Goal: Transaction & Acquisition: Purchase product/service

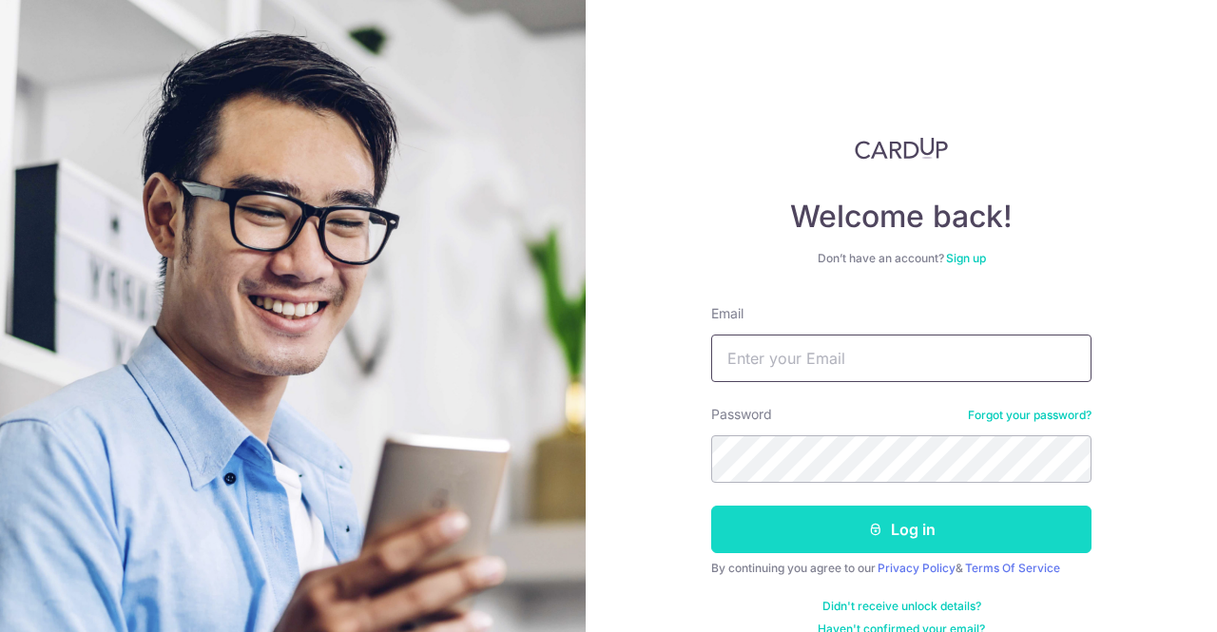
type input "angkeith99@hotmail.com"
click at [826, 526] on button "Log in" at bounding box center [901, 530] width 380 height 48
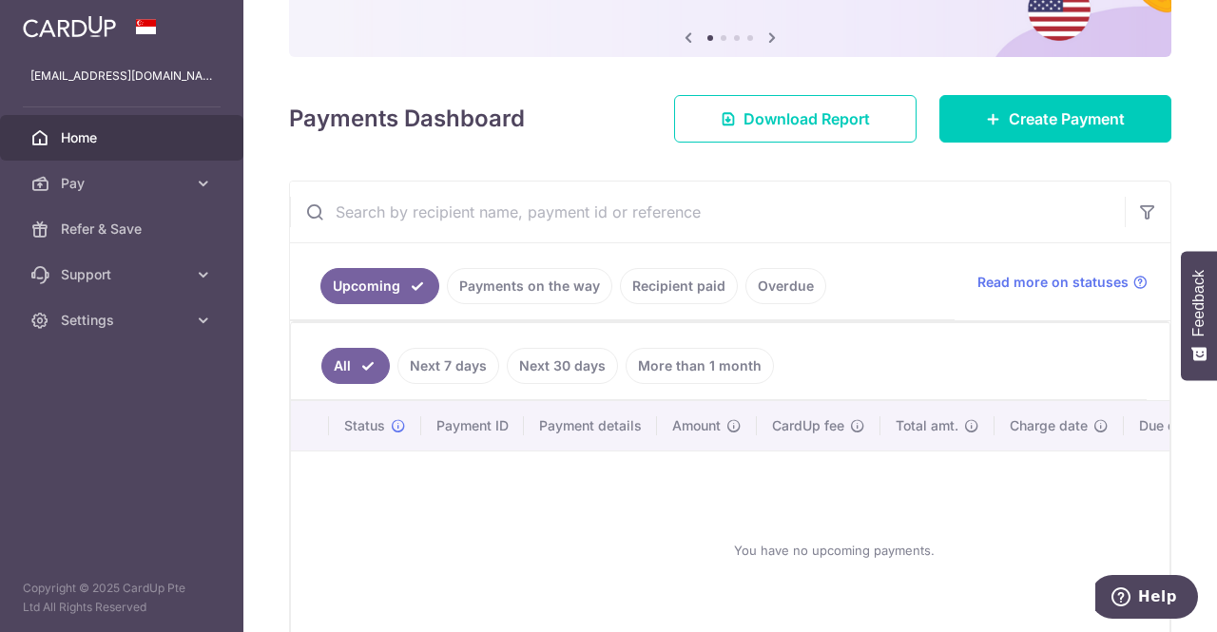
scroll to position [190, 0]
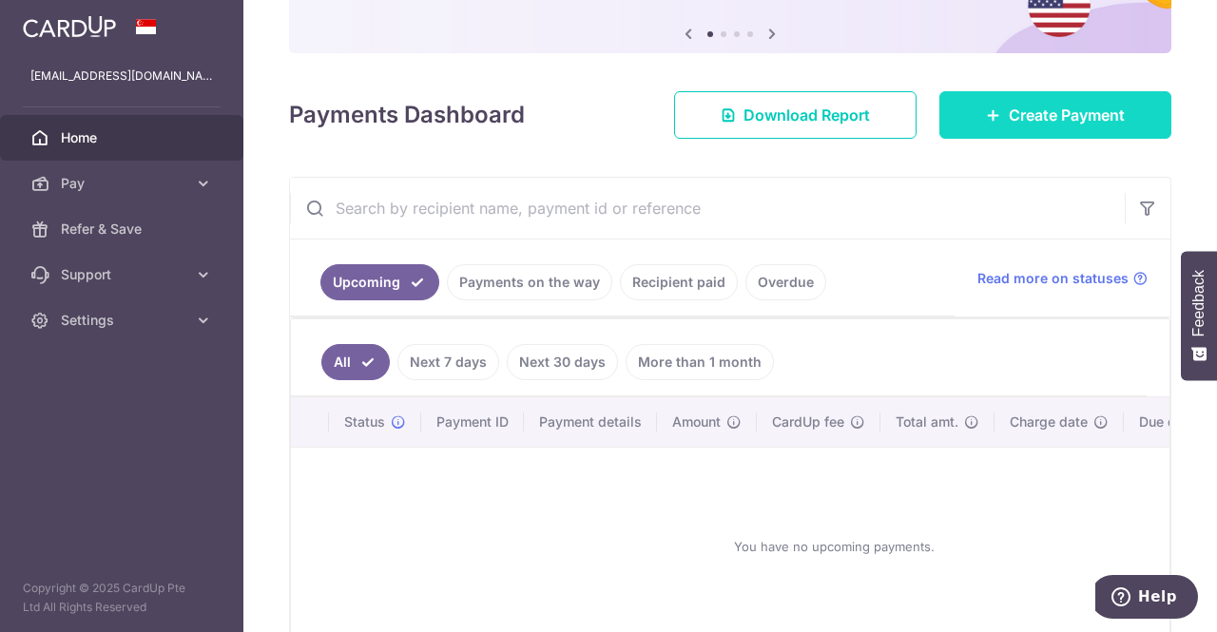
click at [1009, 116] on span "Create Payment" at bounding box center [1067, 115] width 116 height 23
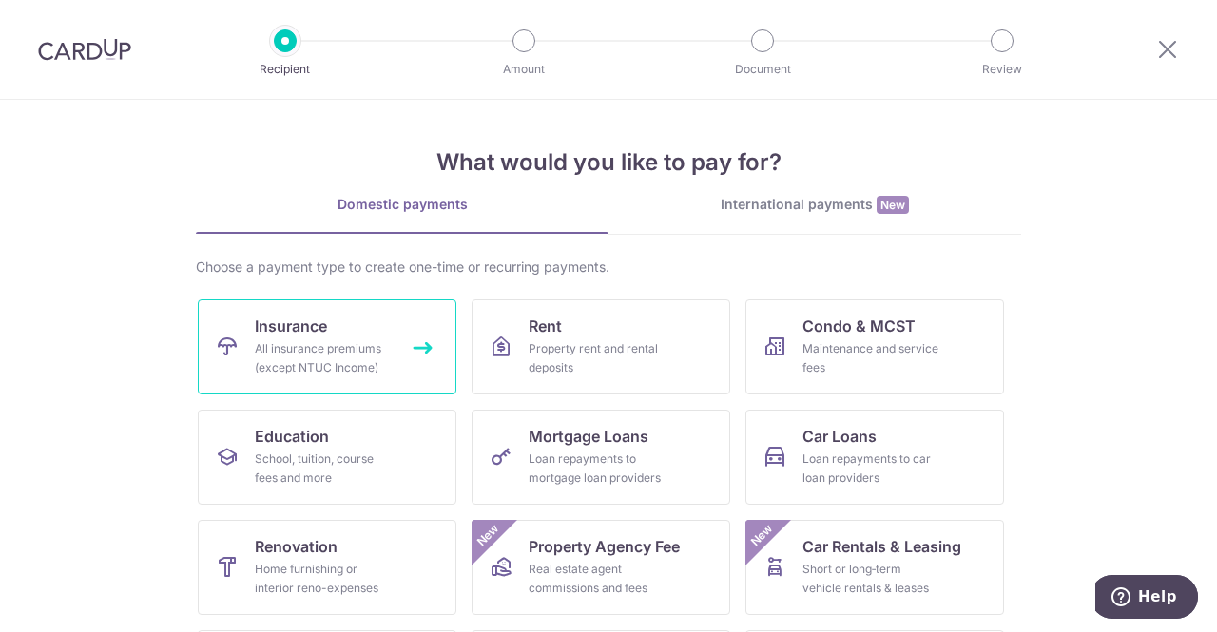
click at [348, 345] on div "All insurance premiums (except NTUC Income)" at bounding box center [323, 359] width 137 height 38
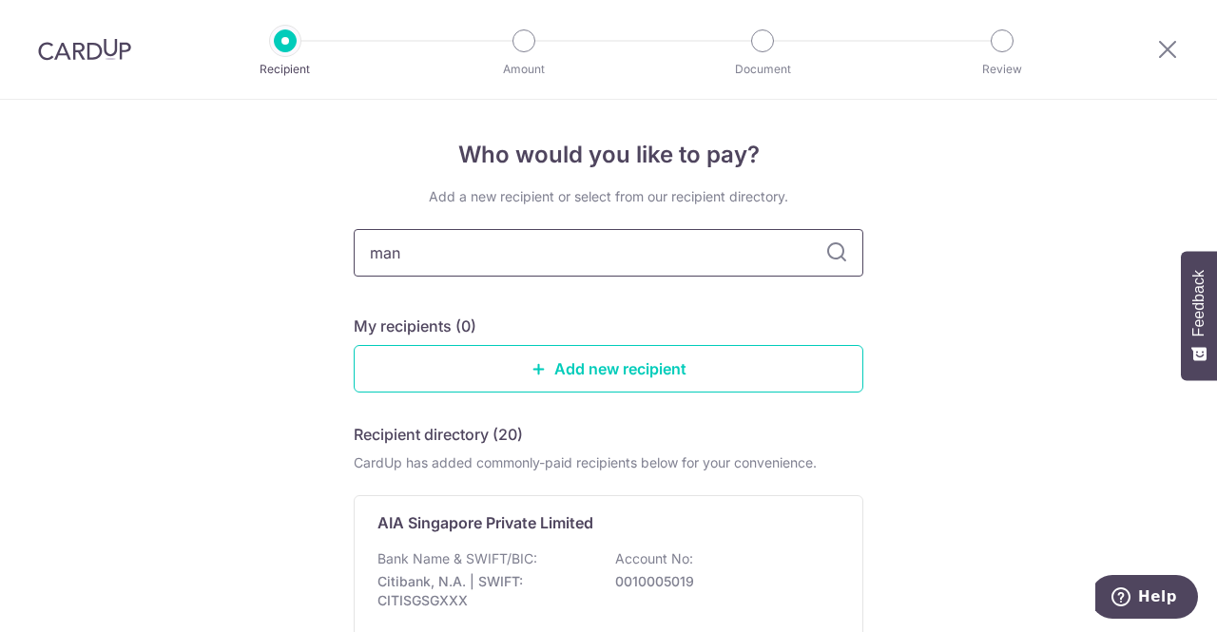
type input "manu"
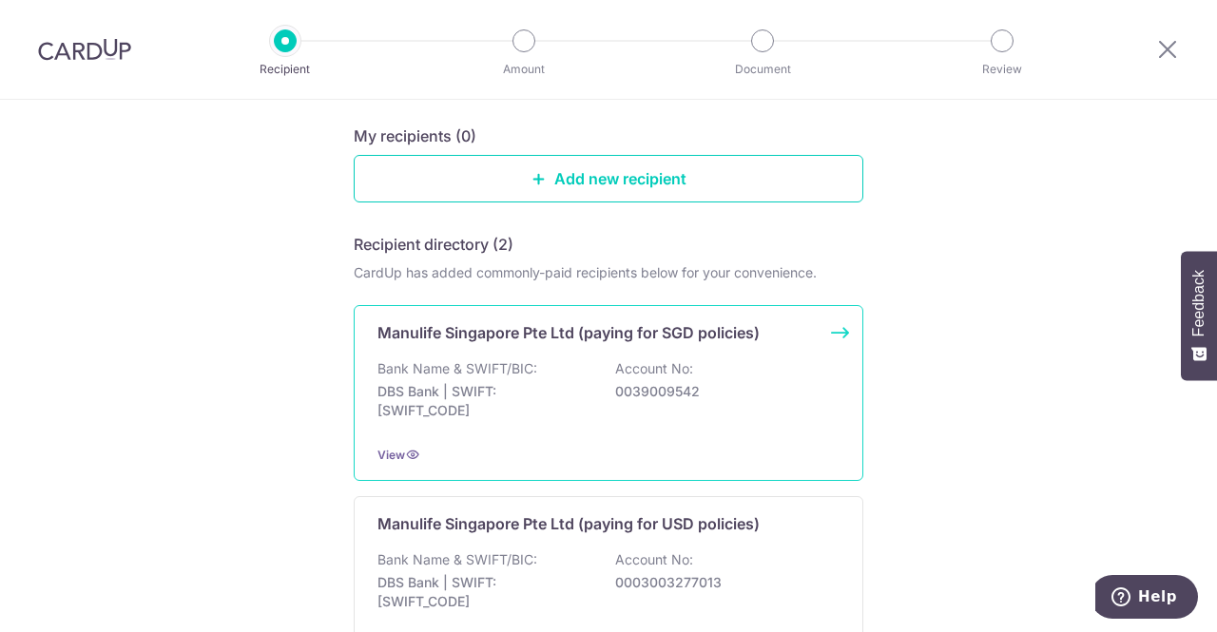
click at [557, 366] on div "Bank Name & SWIFT/BIC: DBS Bank | SWIFT: DBSSSGSGXXX Account No: 0039009542" at bounding box center [609, 394] width 462 height 70
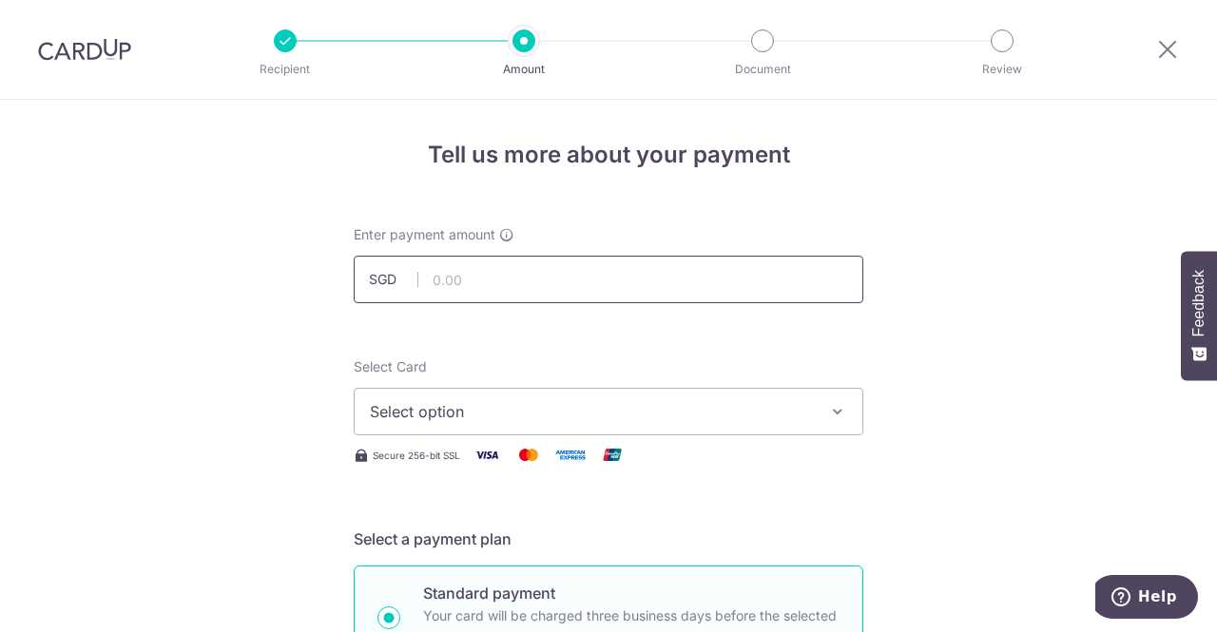
click at [504, 272] on input "text" at bounding box center [609, 280] width 510 height 48
click at [514, 264] on input "text" at bounding box center [609, 280] width 510 height 48
type input "173.00"
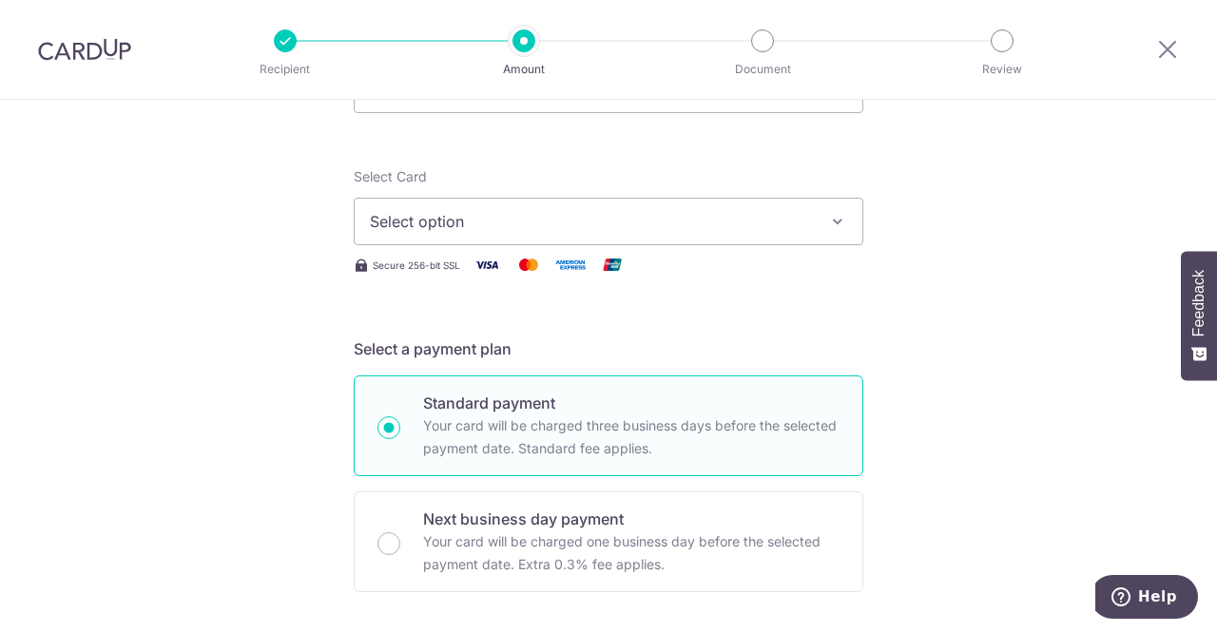
click at [504, 224] on span "Select option" at bounding box center [591, 221] width 443 height 23
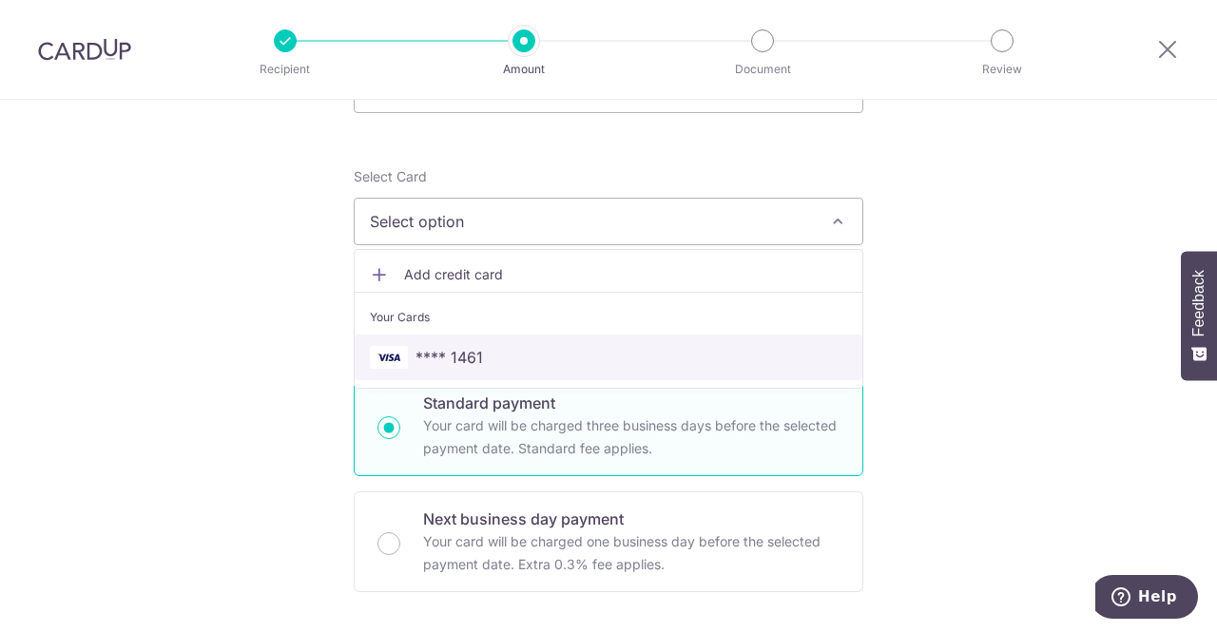
click at [504, 347] on span "**** 1461" at bounding box center [608, 357] width 477 height 23
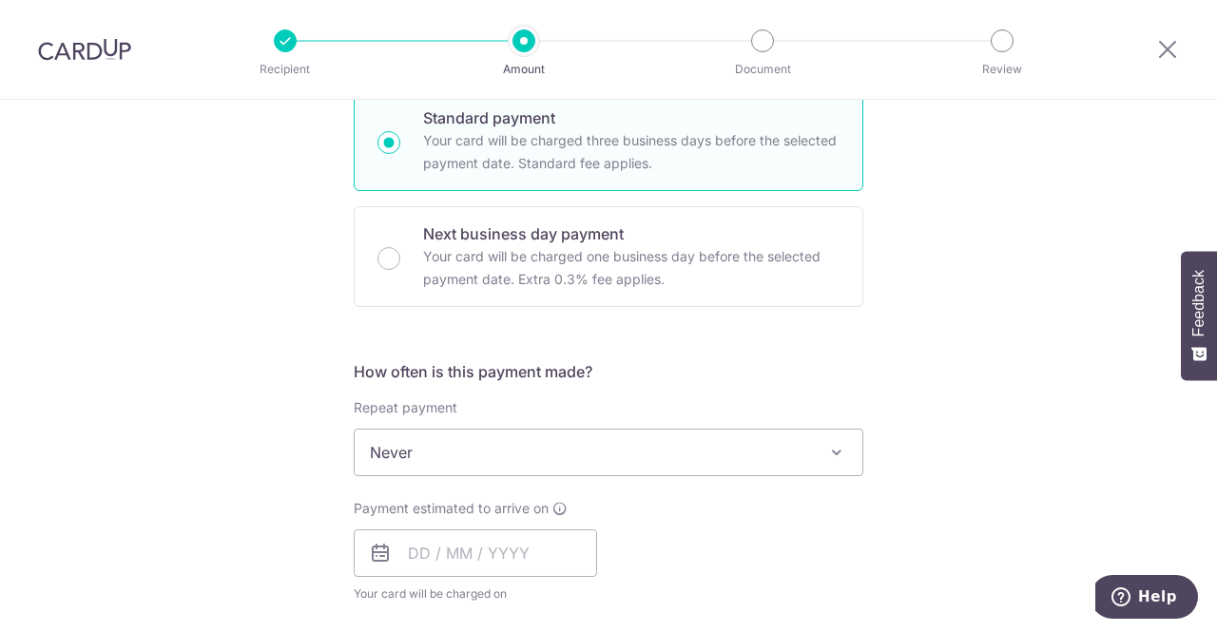
scroll to position [761, 0]
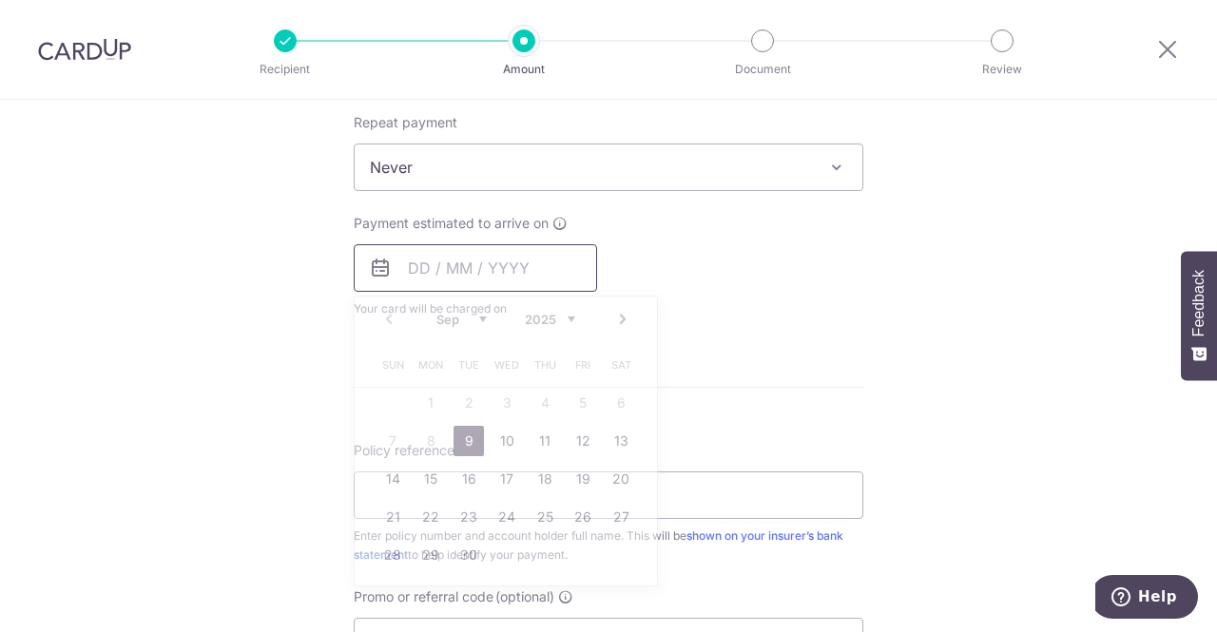
click at [443, 249] on input "text" at bounding box center [475, 268] width 243 height 48
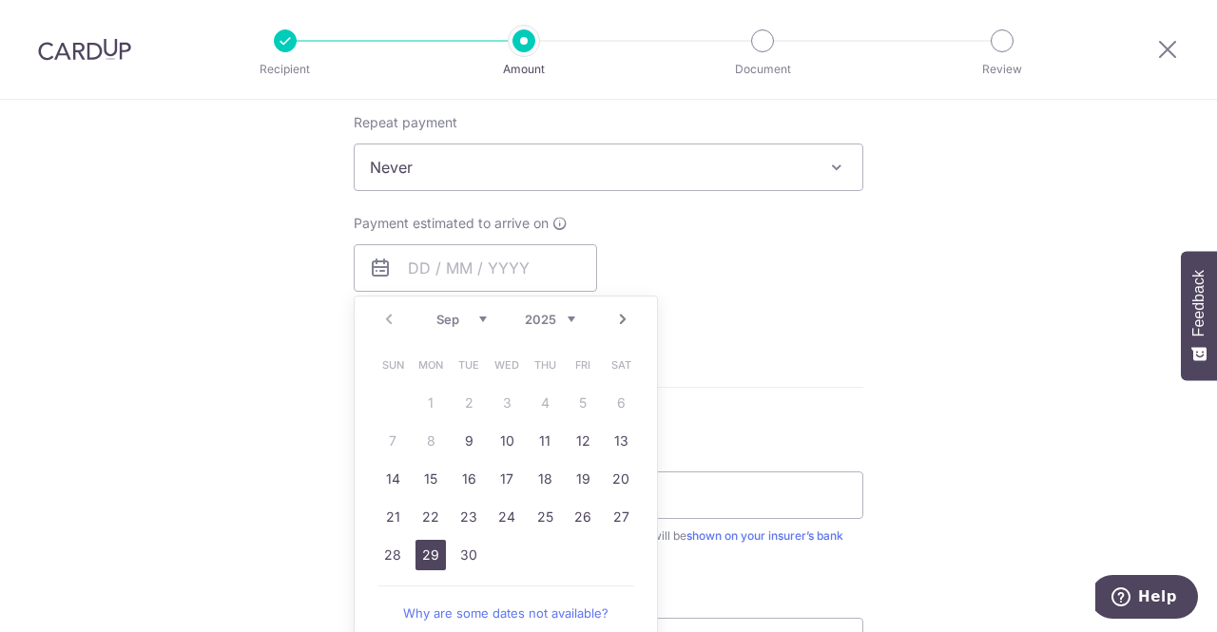
click at [432, 552] on link "29" at bounding box center [431, 555] width 30 height 30
type input "[DATE]"
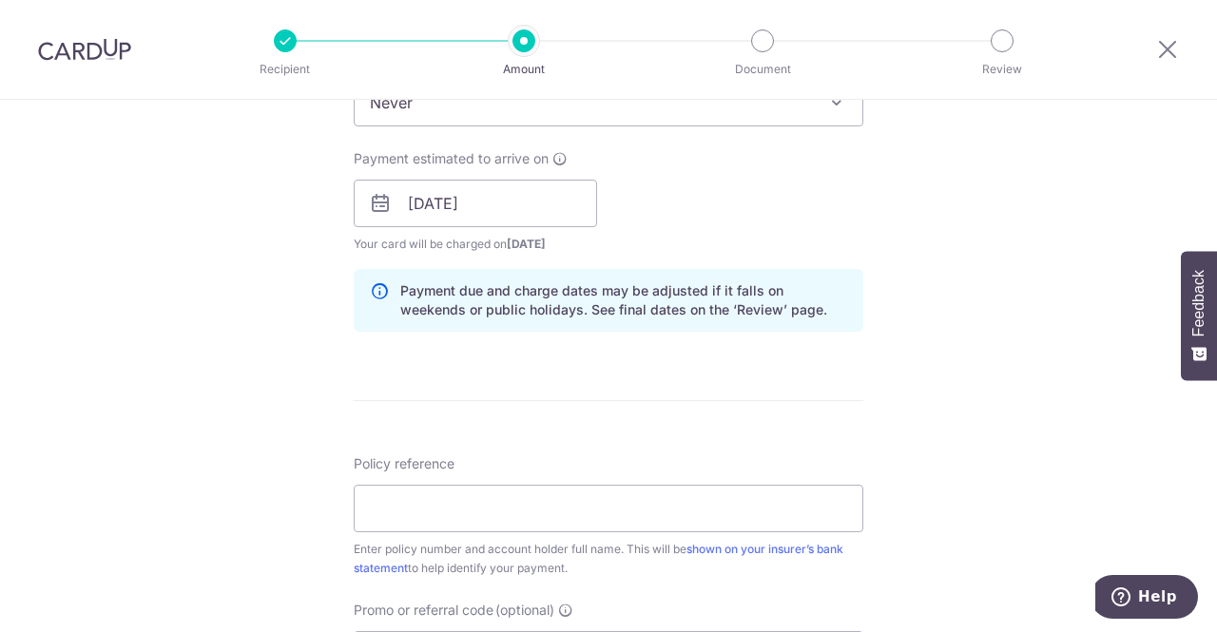
scroll to position [856, 0]
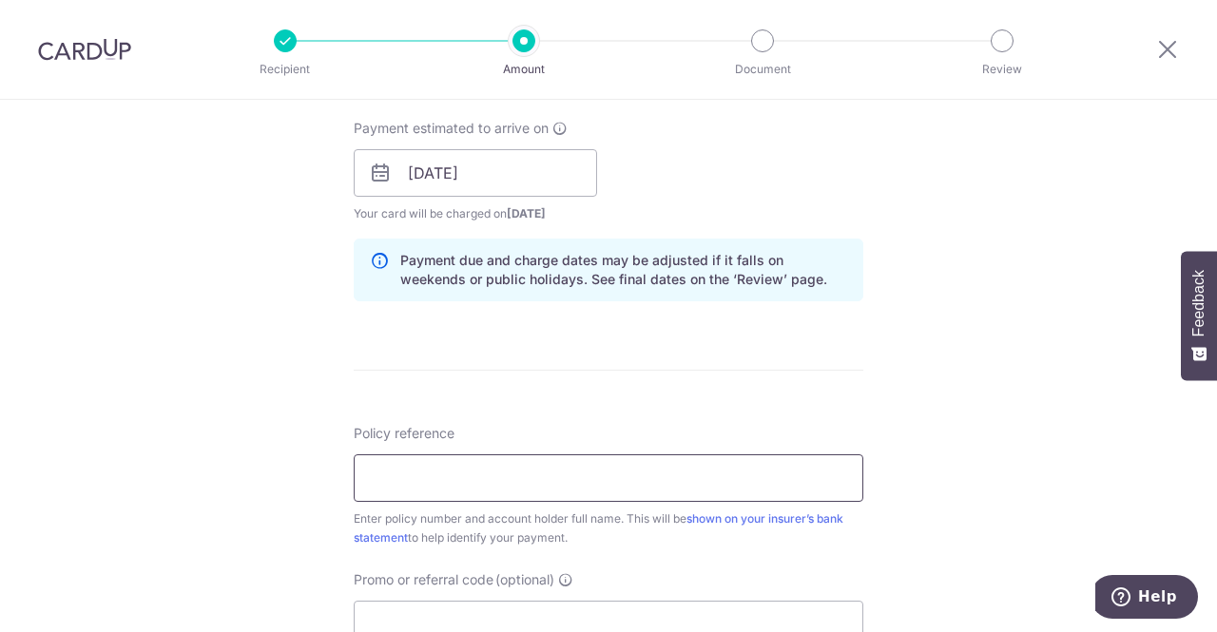
click at [456, 468] on input "Policy reference" at bounding box center [609, 479] width 510 height 48
paste input "2470744115"
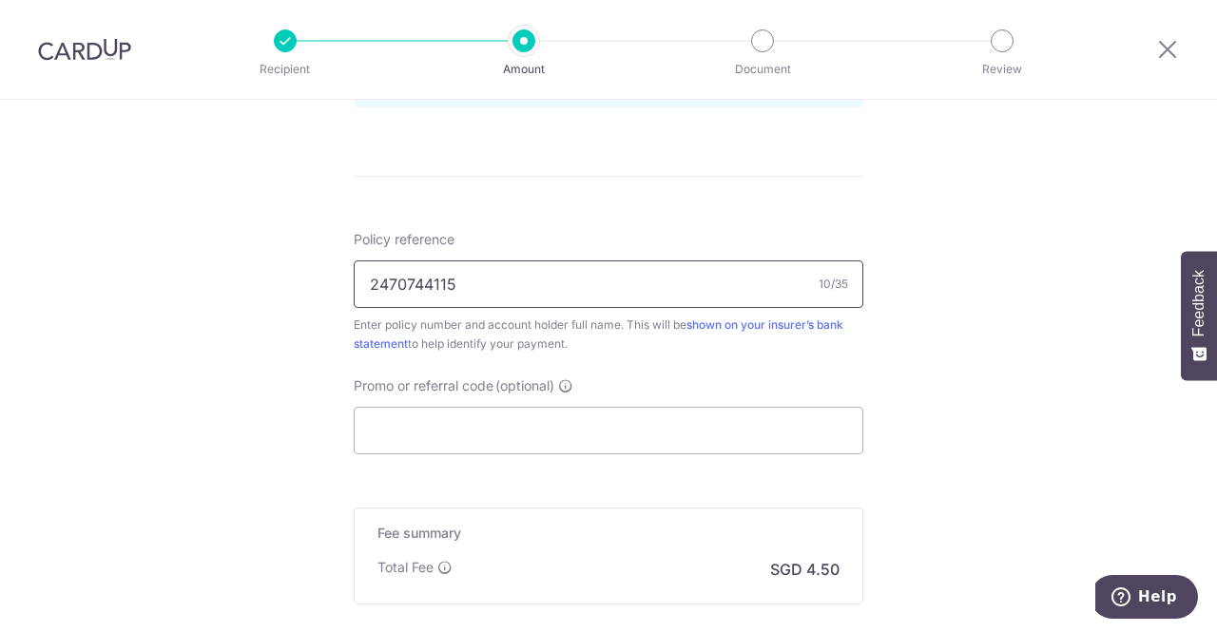
scroll to position [1141, 0]
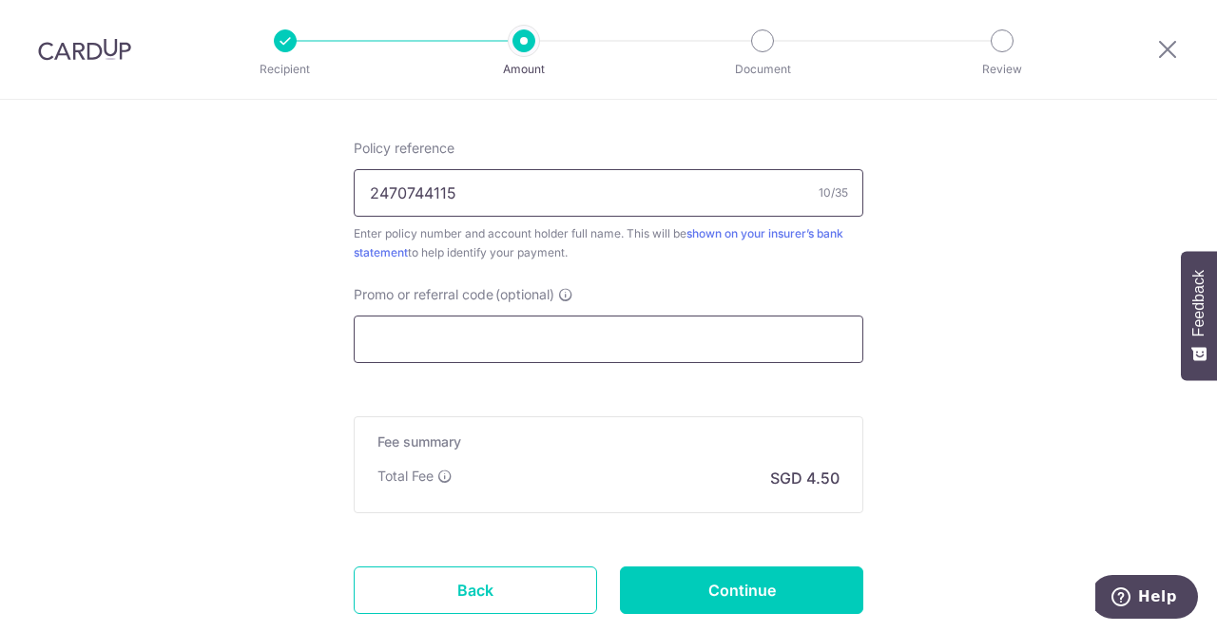
type input "2470744115"
click at [481, 333] on input "Promo or referral code (optional)" at bounding box center [609, 340] width 510 height 48
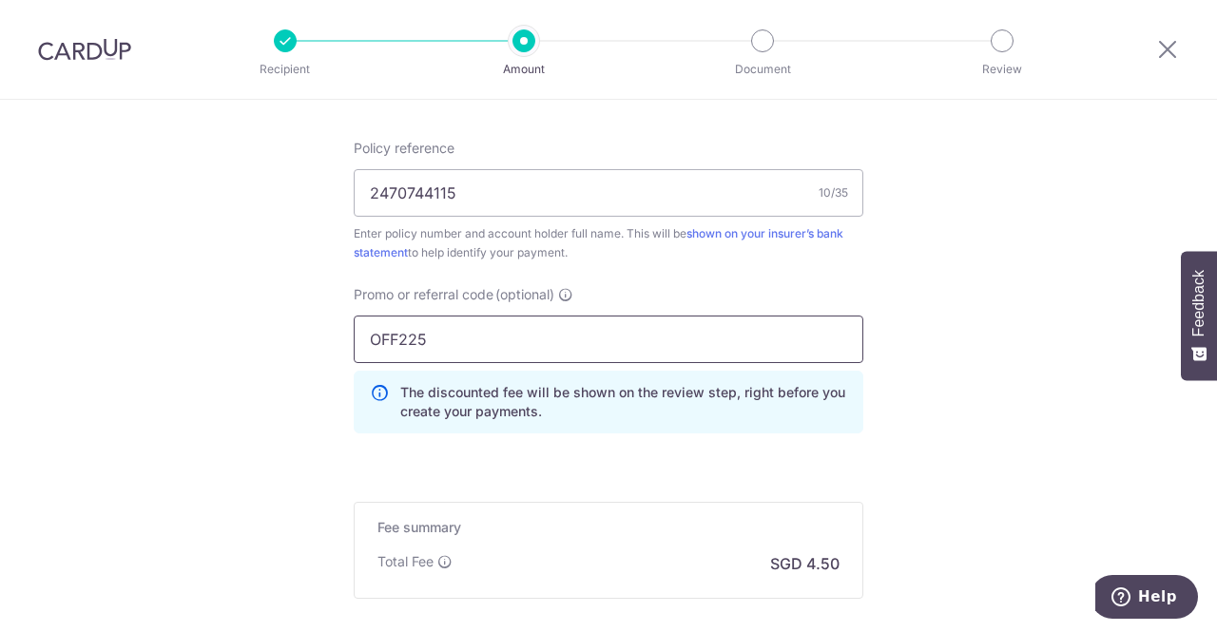
type input "OFF225"
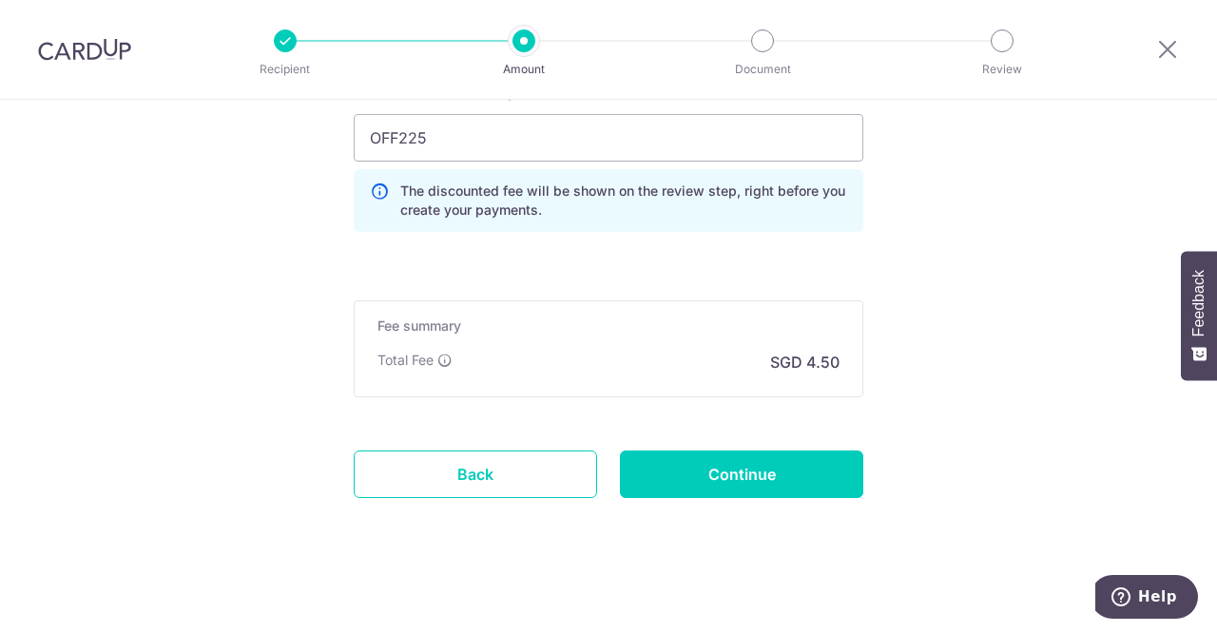
scroll to position [1346, 0]
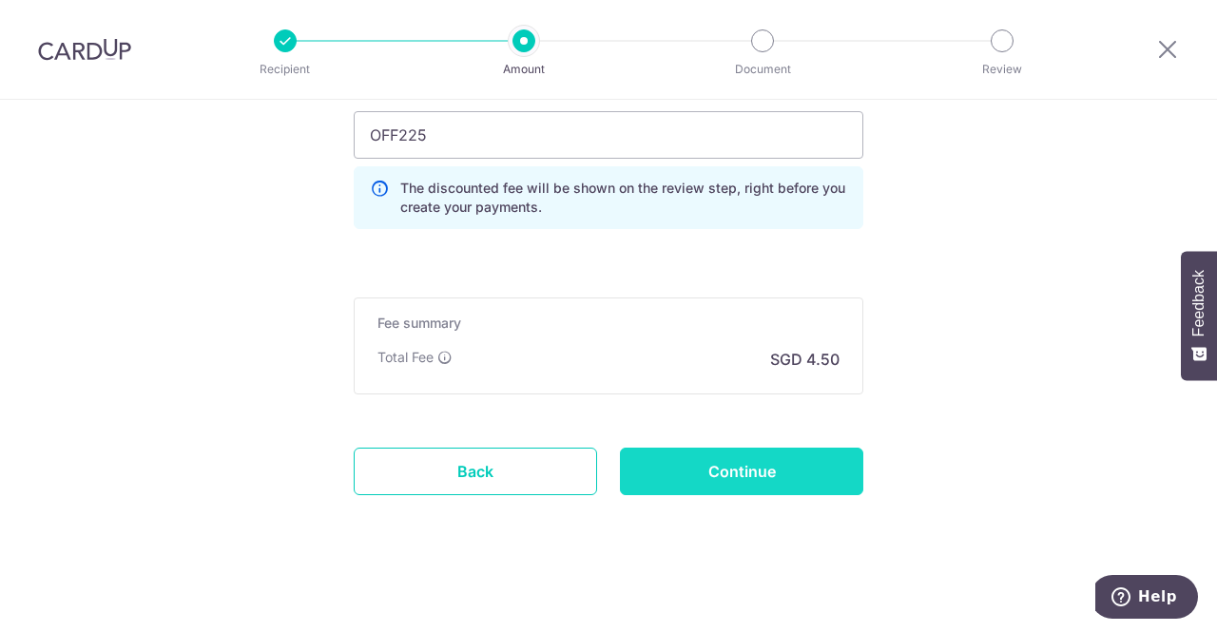
click at [788, 471] on input "Continue" at bounding box center [741, 472] width 243 height 48
type input "Create Schedule"
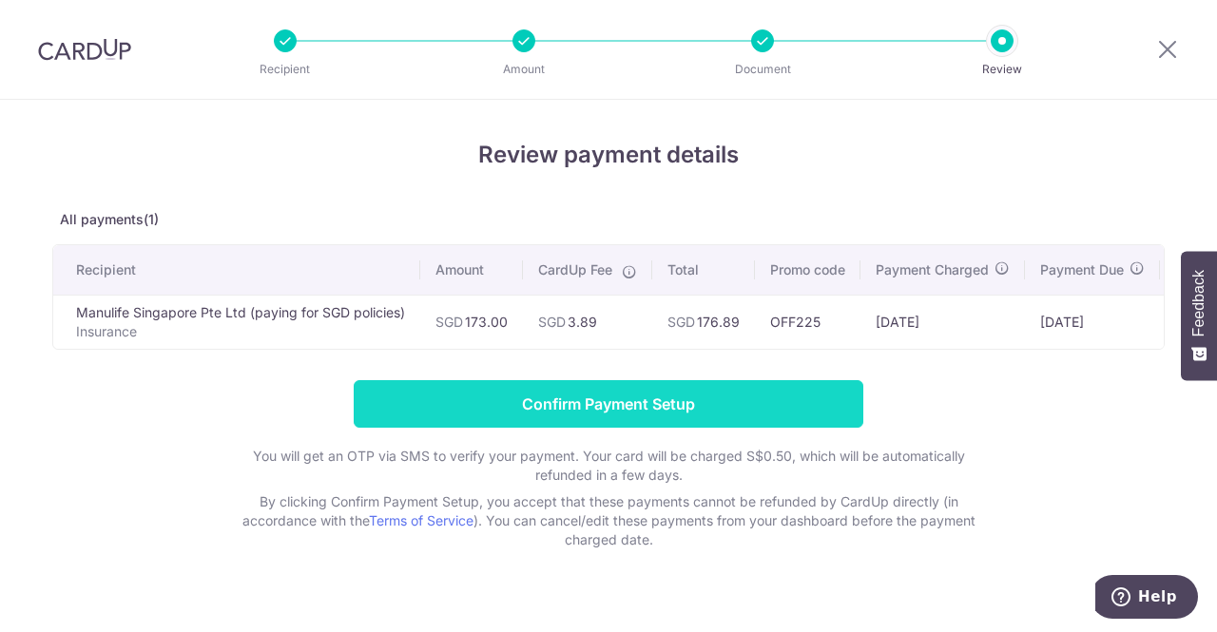
click at [550, 406] on input "Confirm Payment Setup" at bounding box center [609, 404] width 510 height 48
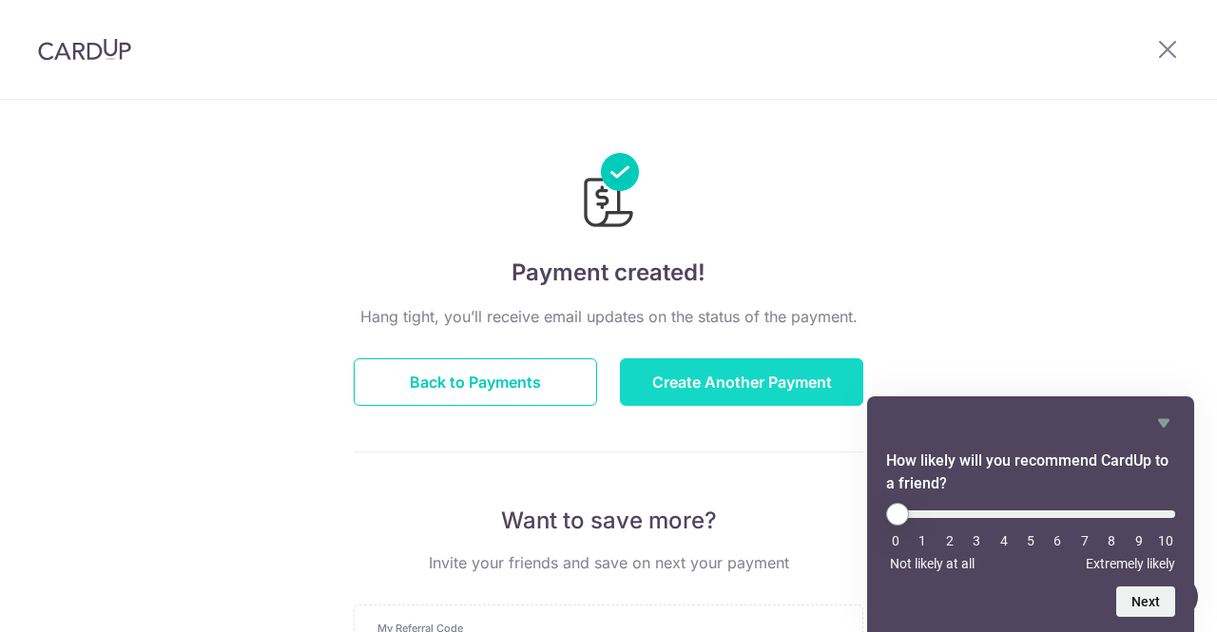
click at [708, 385] on button "Create Another Payment" at bounding box center [741, 383] width 243 height 48
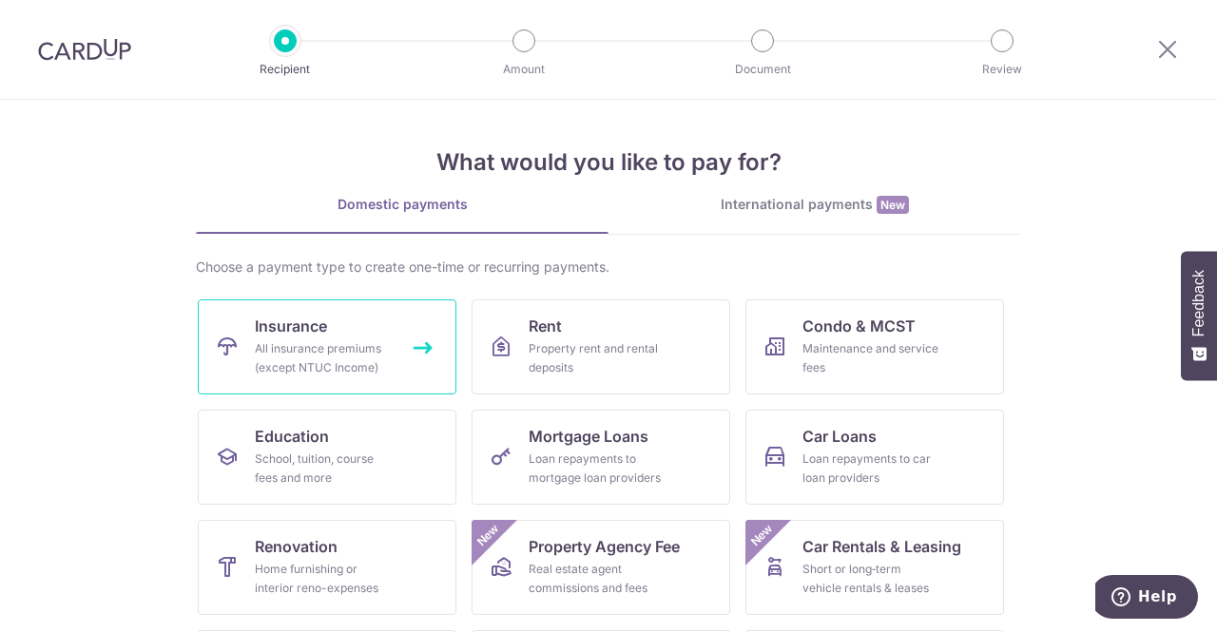
click at [301, 359] on div "All insurance premiums (except NTUC Income)" at bounding box center [323, 359] width 137 height 38
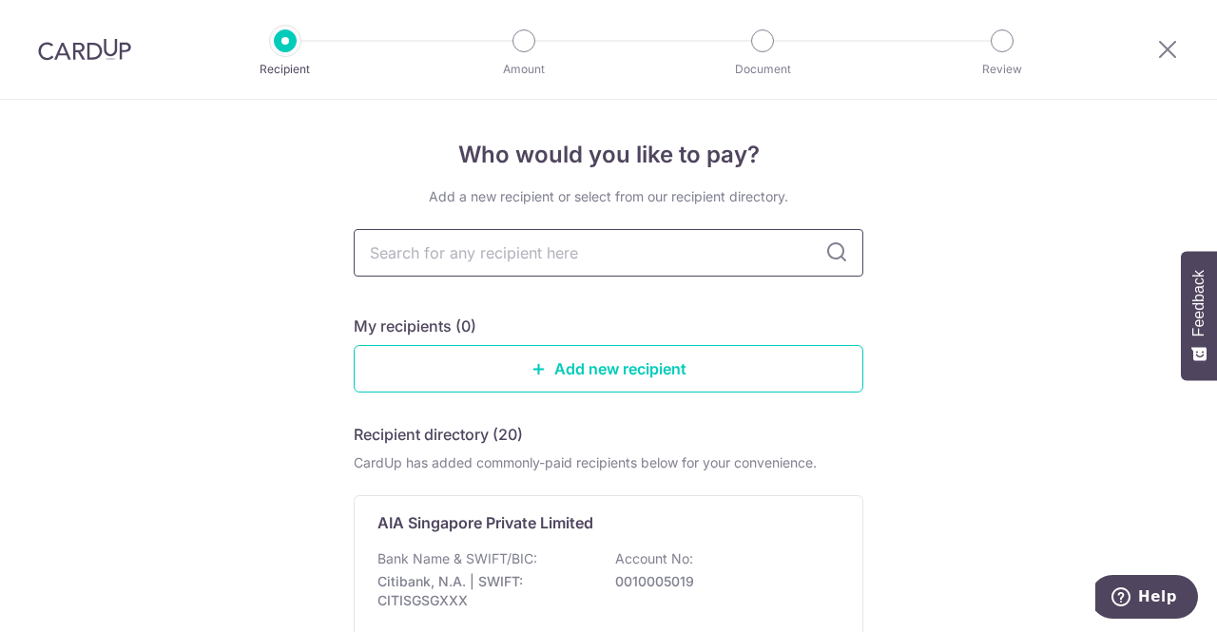
click at [478, 262] on input "text" at bounding box center [609, 253] width 510 height 48
type input "manu"
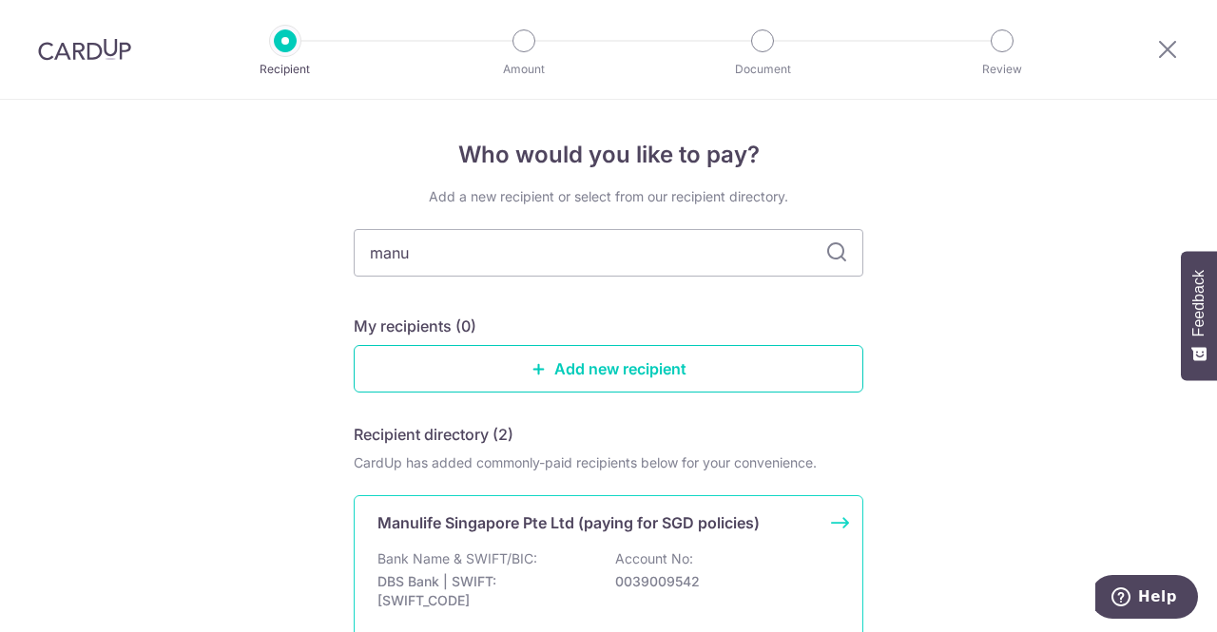
click at [506, 519] on p "Manulife Singapore Pte Ltd (paying for SGD policies)" at bounding box center [569, 523] width 382 height 23
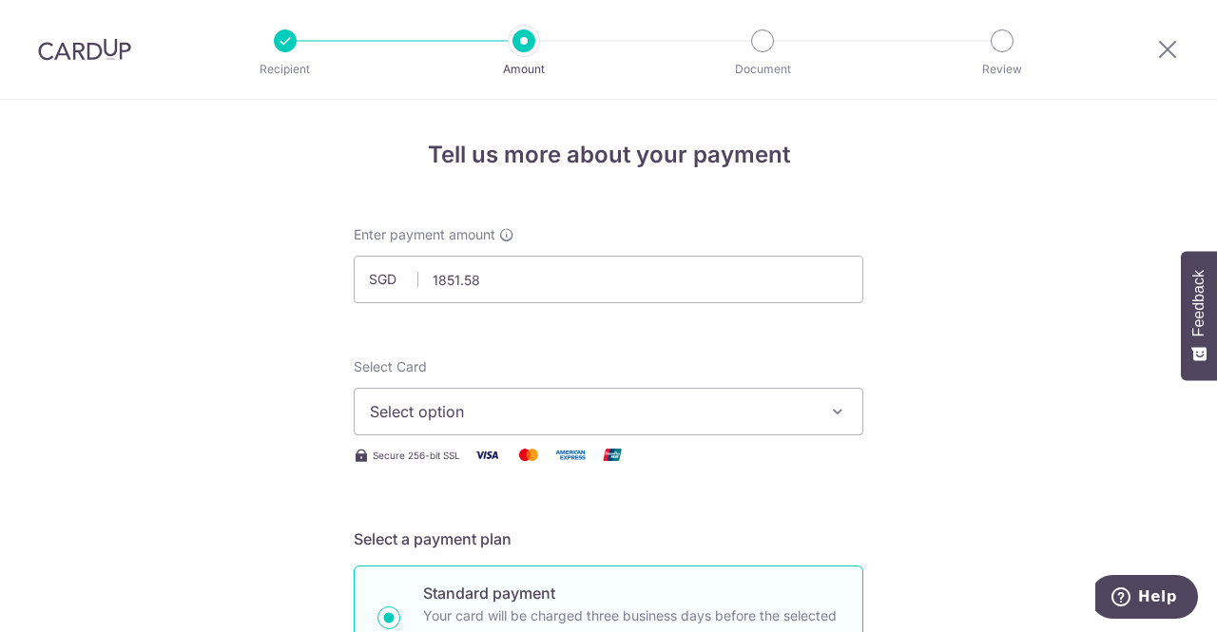
type input "1,851.58"
click at [462, 397] on button "Select option" at bounding box center [609, 412] width 510 height 48
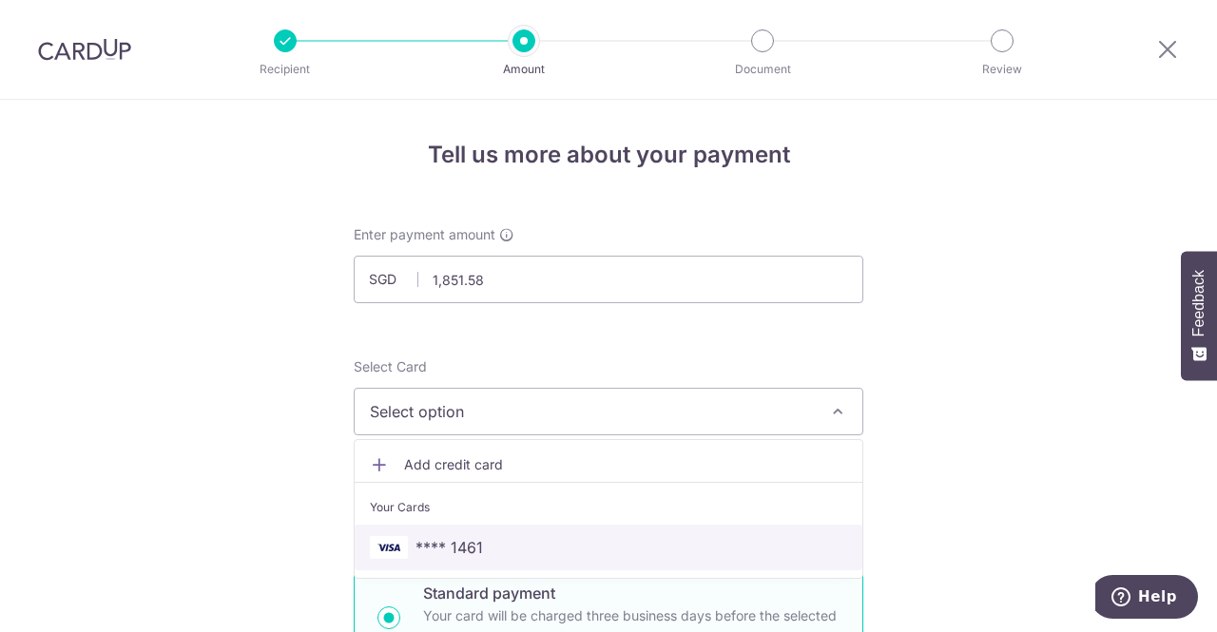
drag, startPoint x: 476, startPoint y: 537, endPoint x: 377, endPoint y: 431, distance: 145.4
click at [476, 537] on span "**** 1461" at bounding box center [450, 547] width 68 height 23
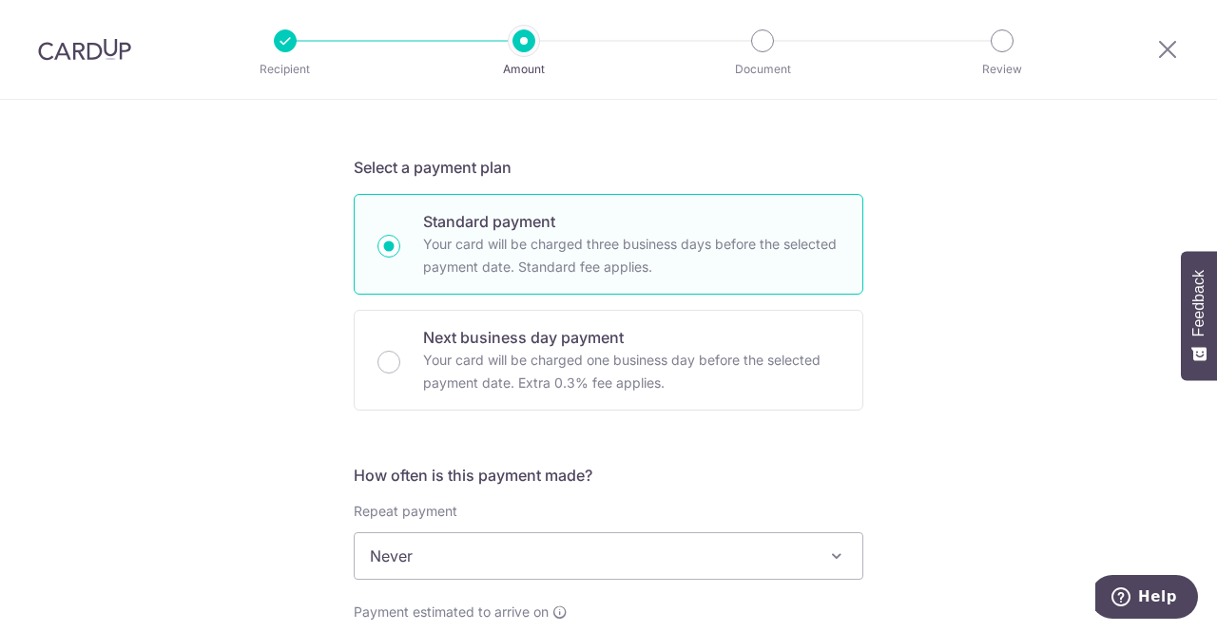
scroll to position [476, 0]
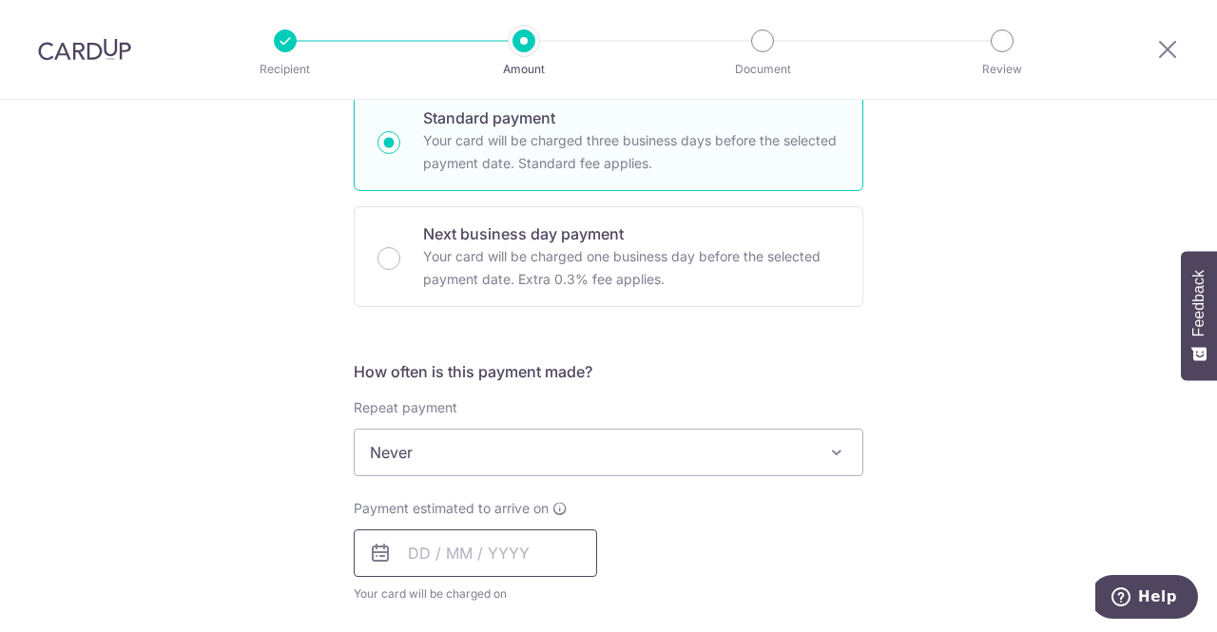
click at [445, 553] on input "text" at bounding box center [475, 554] width 243 height 48
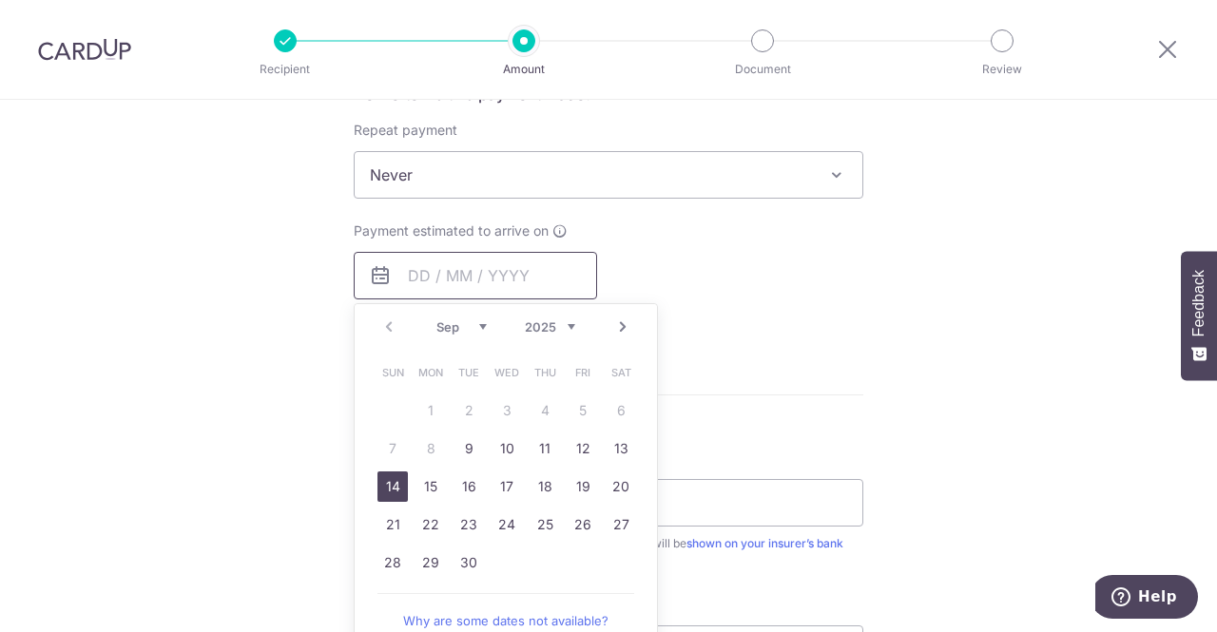
scroll to position [761, 0]
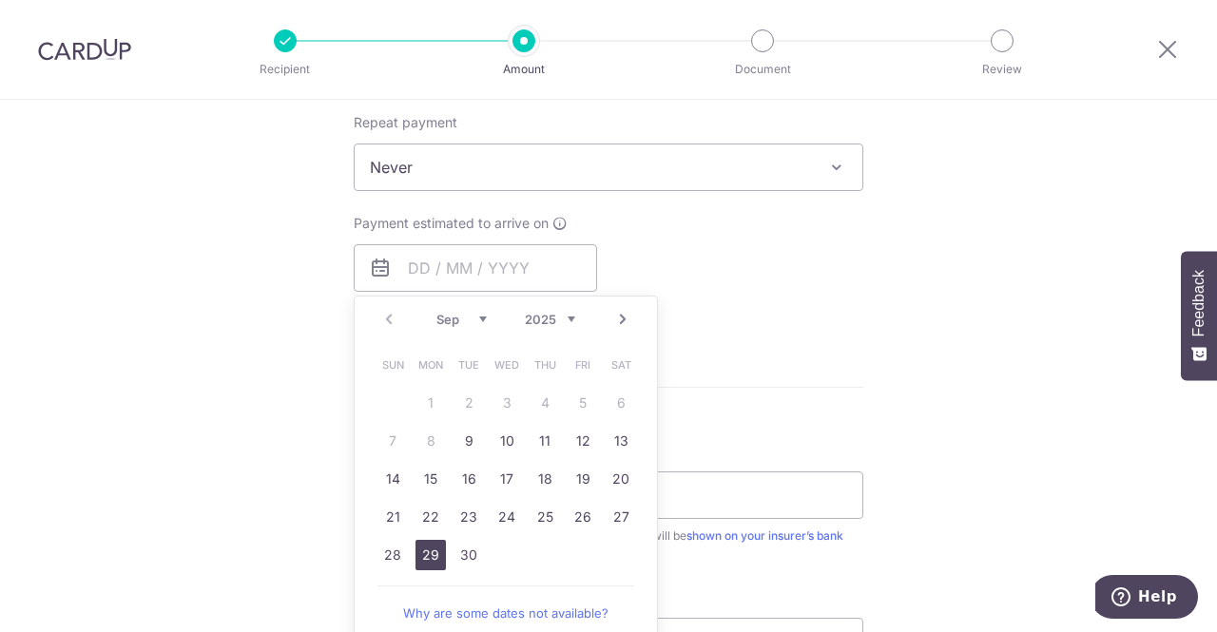
drag, startPoint x: 424, startPoint y: 559, endPoint x: 247, endPoint y: 400, distance: 237.7
click at [424, 559] on link "29" at bounding box center [431, 555] width 30 height 30
type input "29/09/2025"
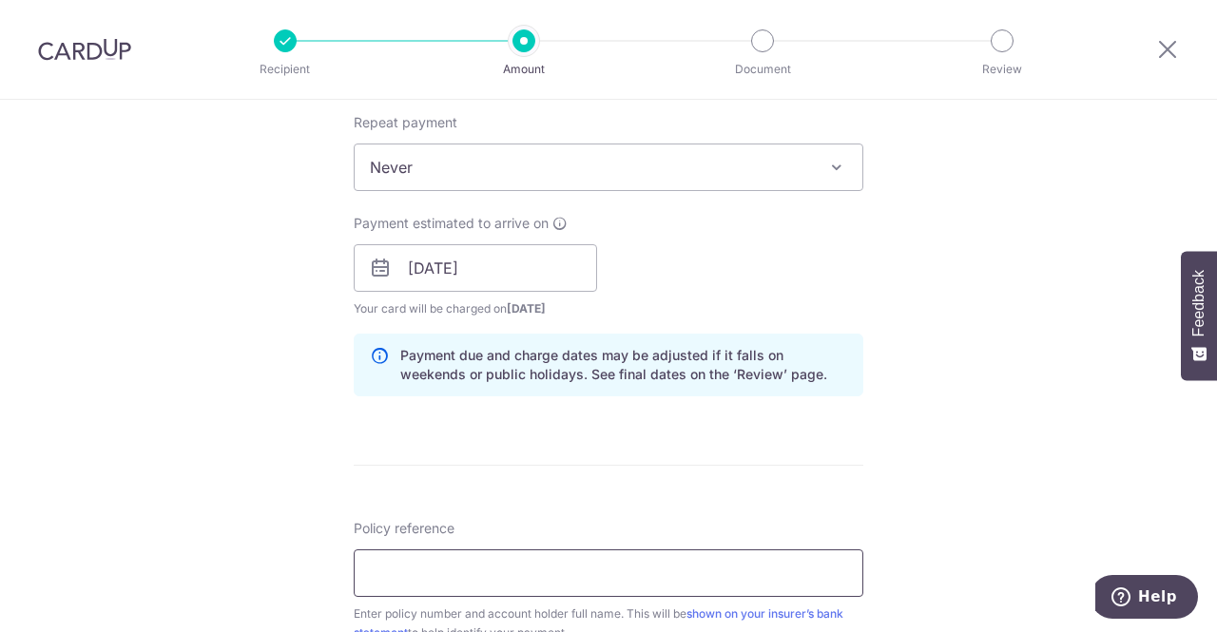
click at [449, 558] on input "Policy reference" at bounding box center [609, 574] width 510 height 48
paste input "2493803039"
type input "2493803039"
click at [652, 473] on form "Enter payment amount SGD 1,851.58 1851.58 Select Card **** 1461 Add credit card…" at bounding box center [609, 256] width 510 height 1583
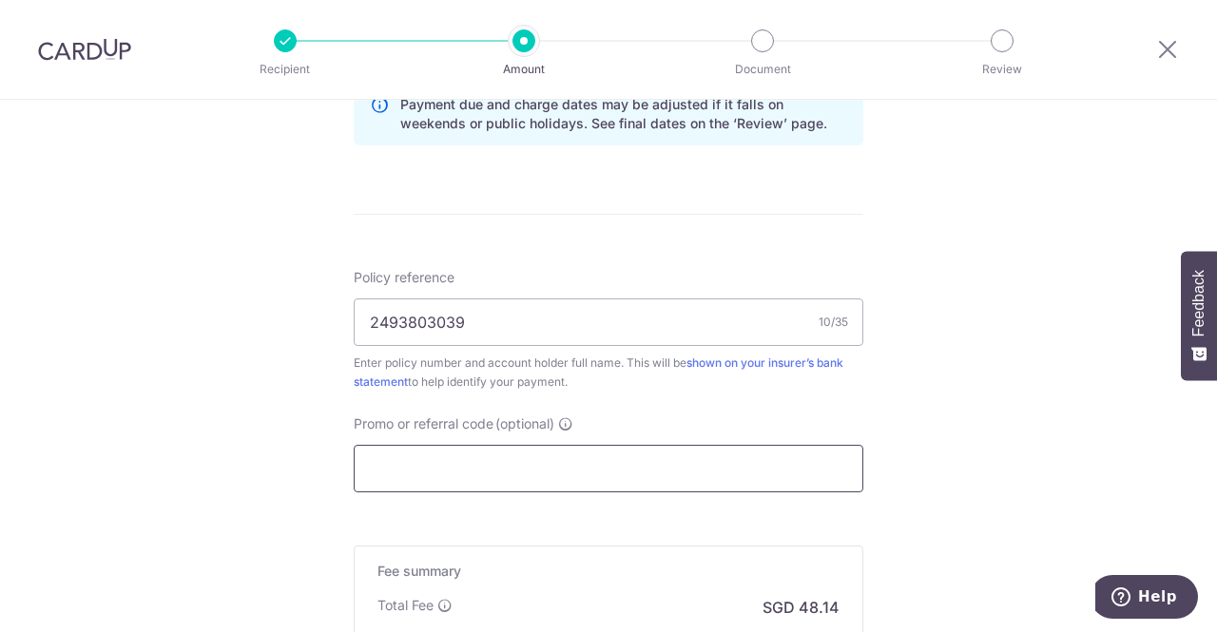
scroll to position [1046, 0]
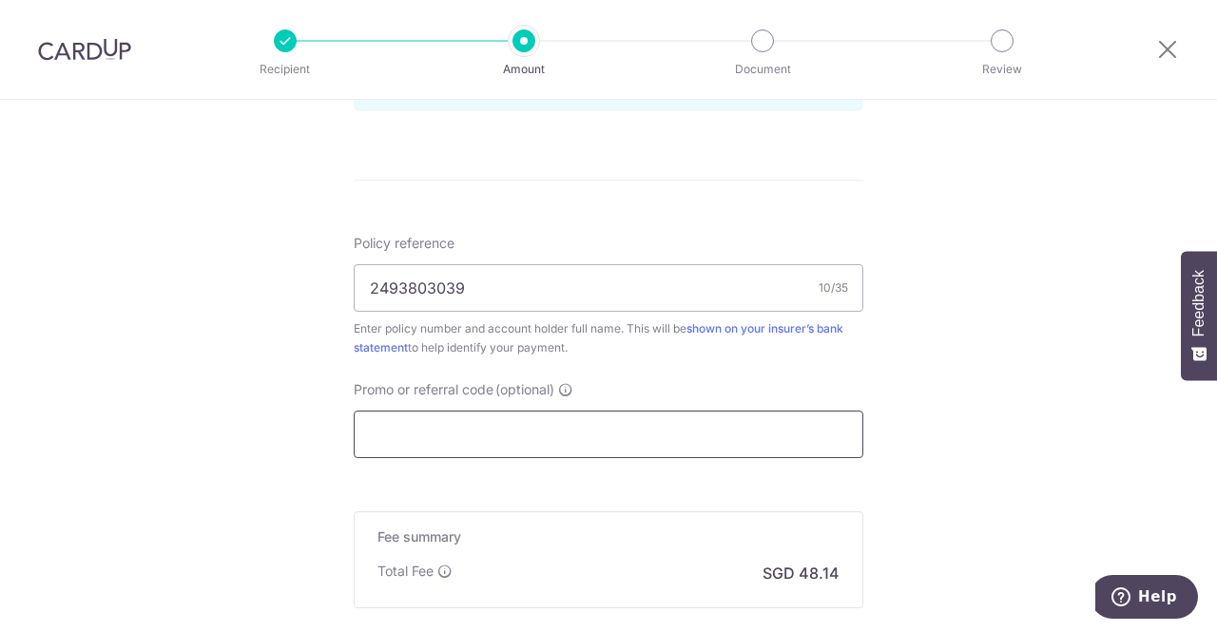
click at [502, 435] on input "Promo or referral code (optional)" at bounding box center [609, 435] width 510 height 48
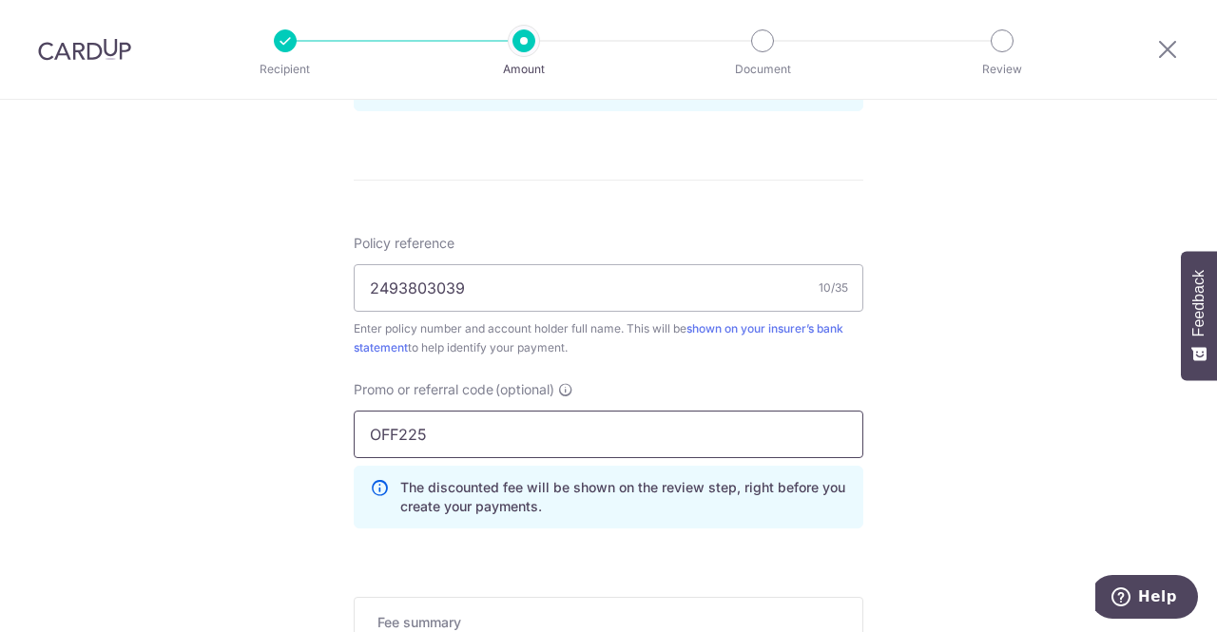
type input "OFF225"
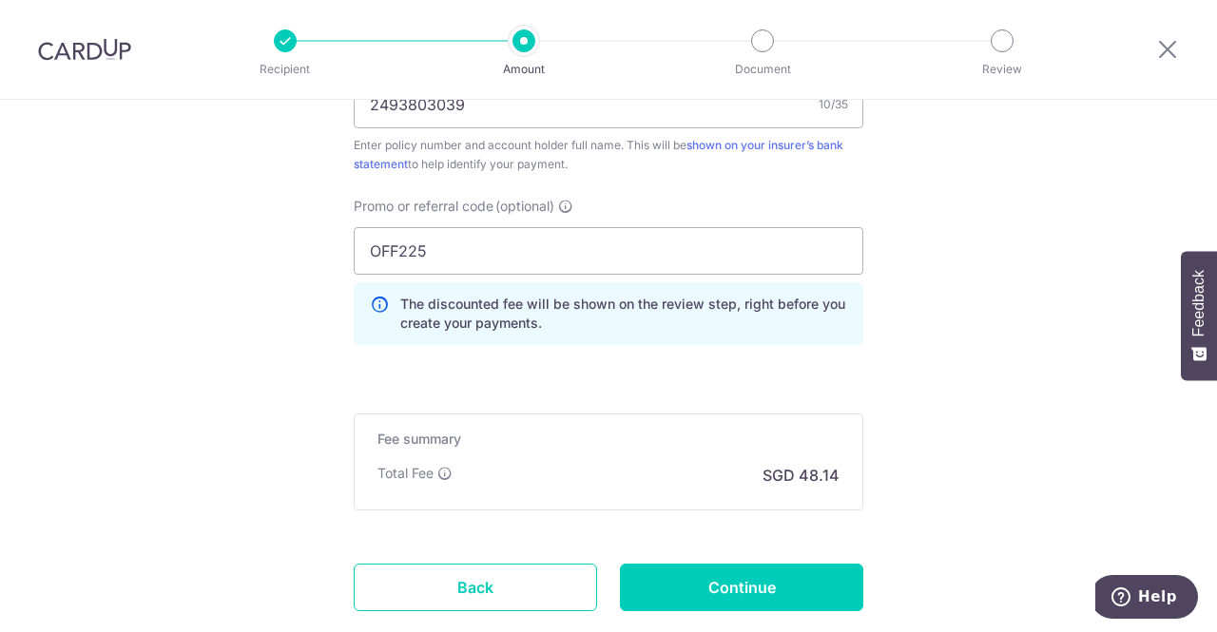
scroll to position [1236, 0]
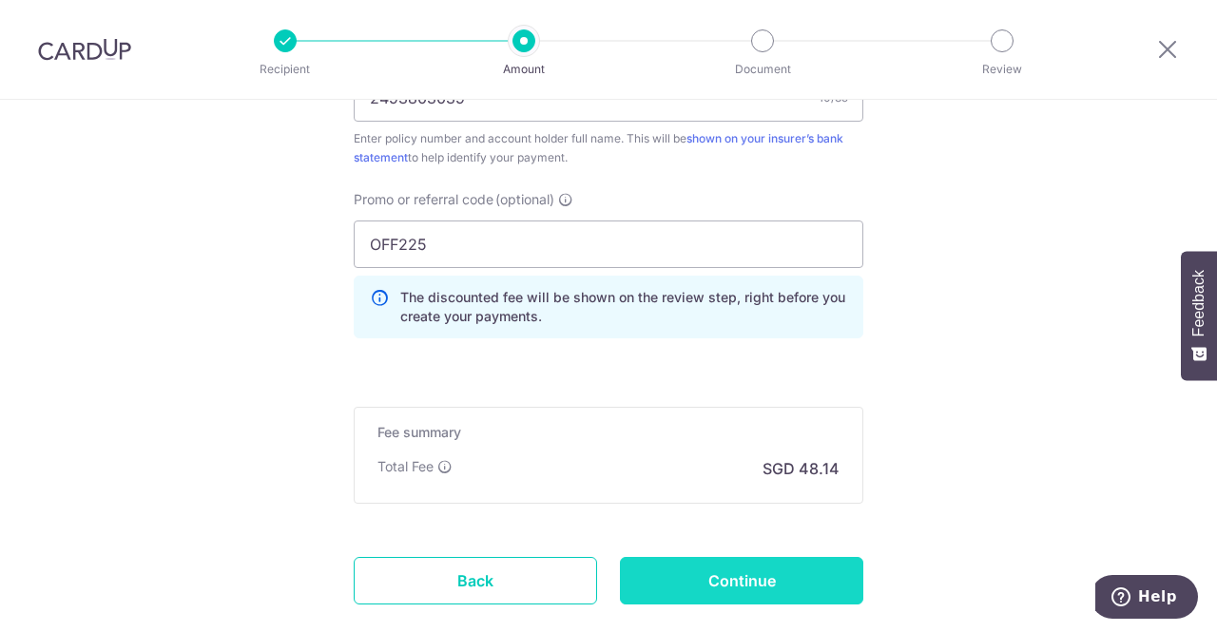
click at [784, 585] on input "Continue" at bounding box center [741, 581] width 243 height 48
type input "Create Schedule"
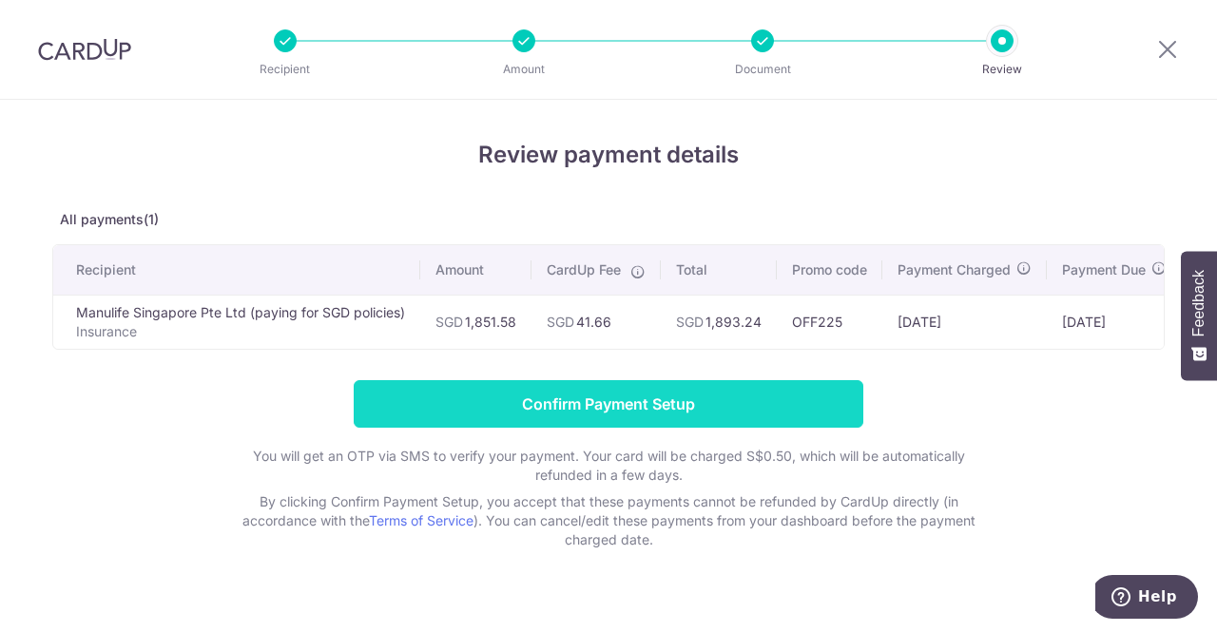
click at [468, 404] on input "Confirm Payment Setup" at bounding box center [609, 404] width 510 height 48
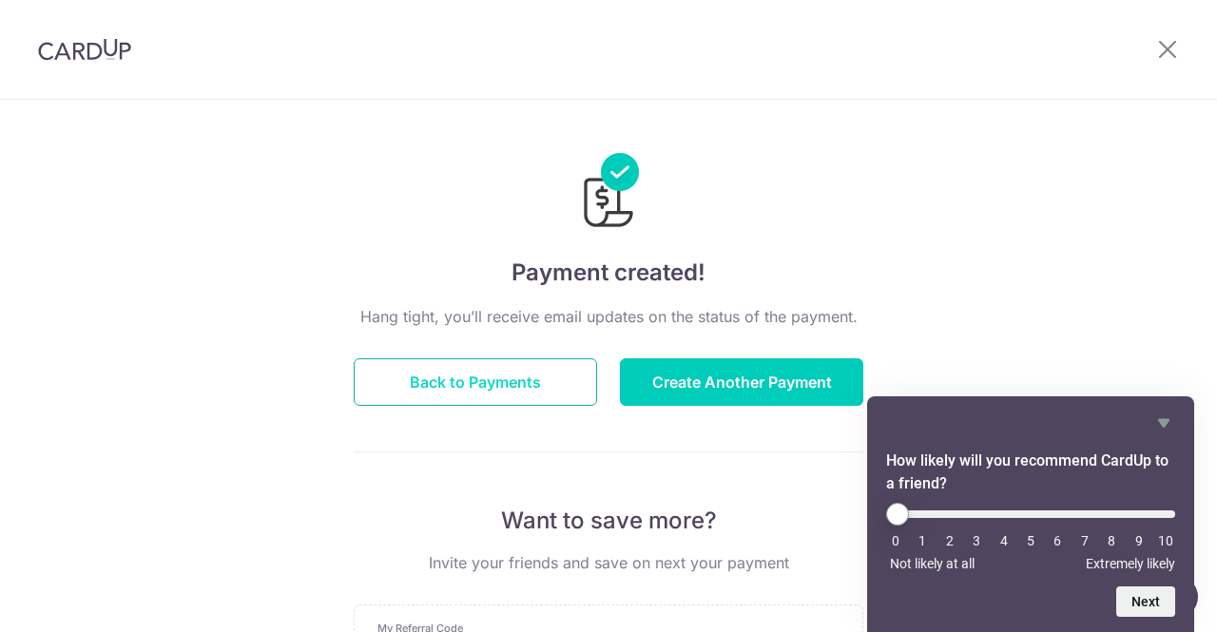
click at [525, 386] on button "Back to Payments" at bounding box center [475, 383] width 243 height 48
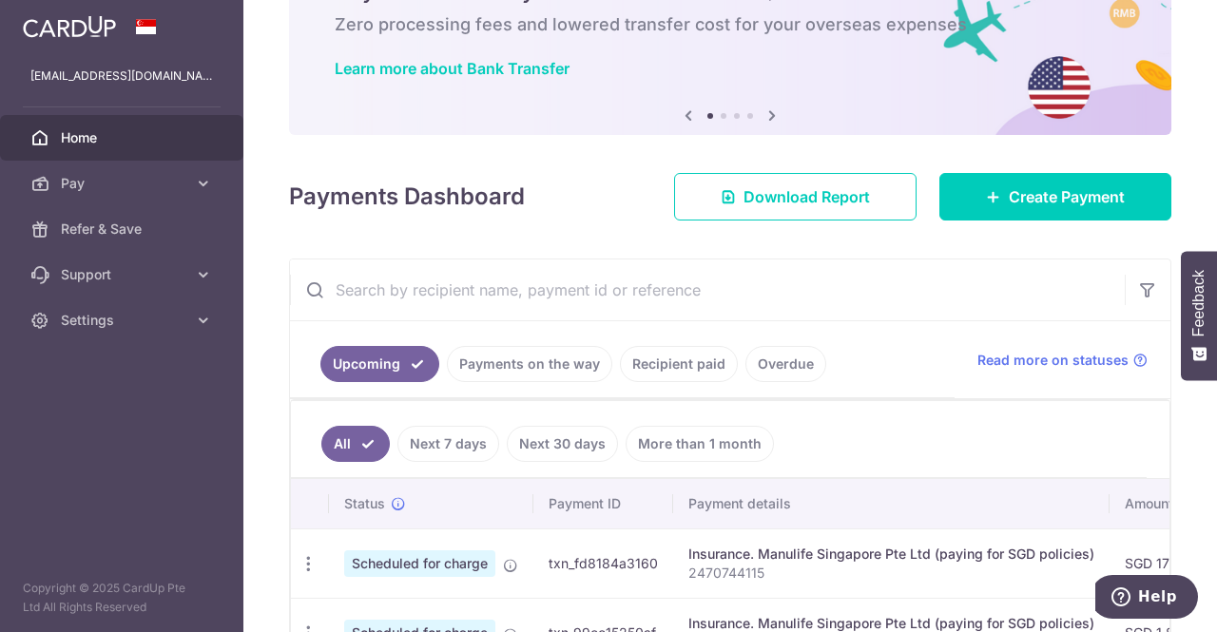
scroll to position [240, 0]
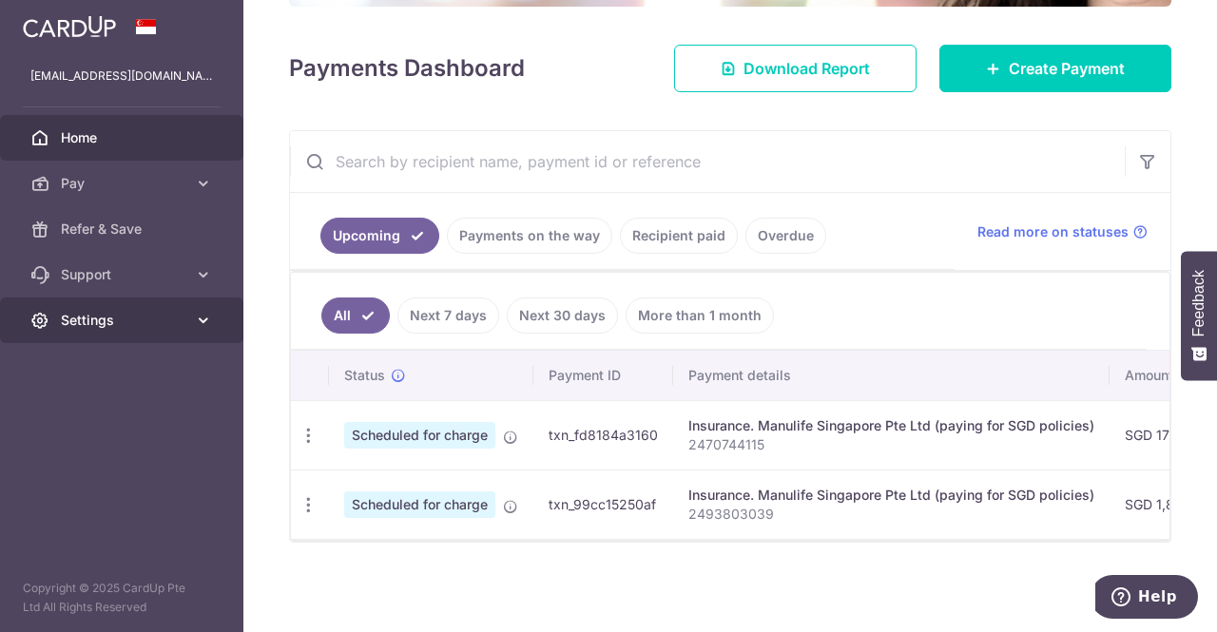
click at [186, 309] on link "Settings" at bounding box center [121, 321] width 243 height 46
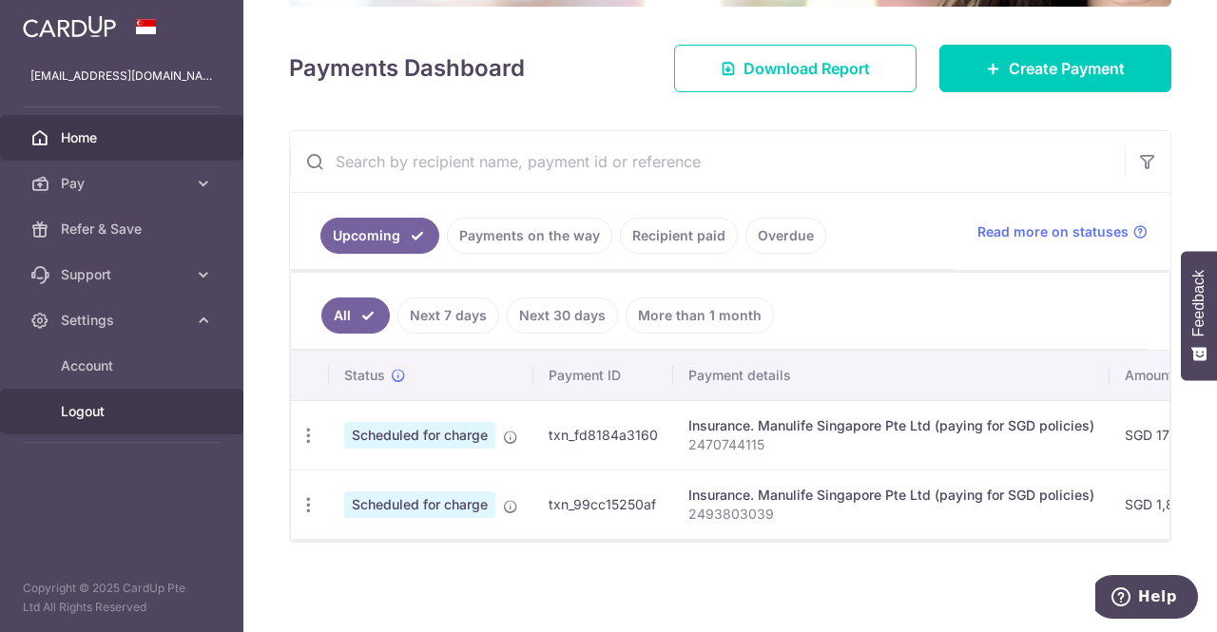
click at [112, 406] on span "Logout" at bounding box center [124, 411] width 126 height 19
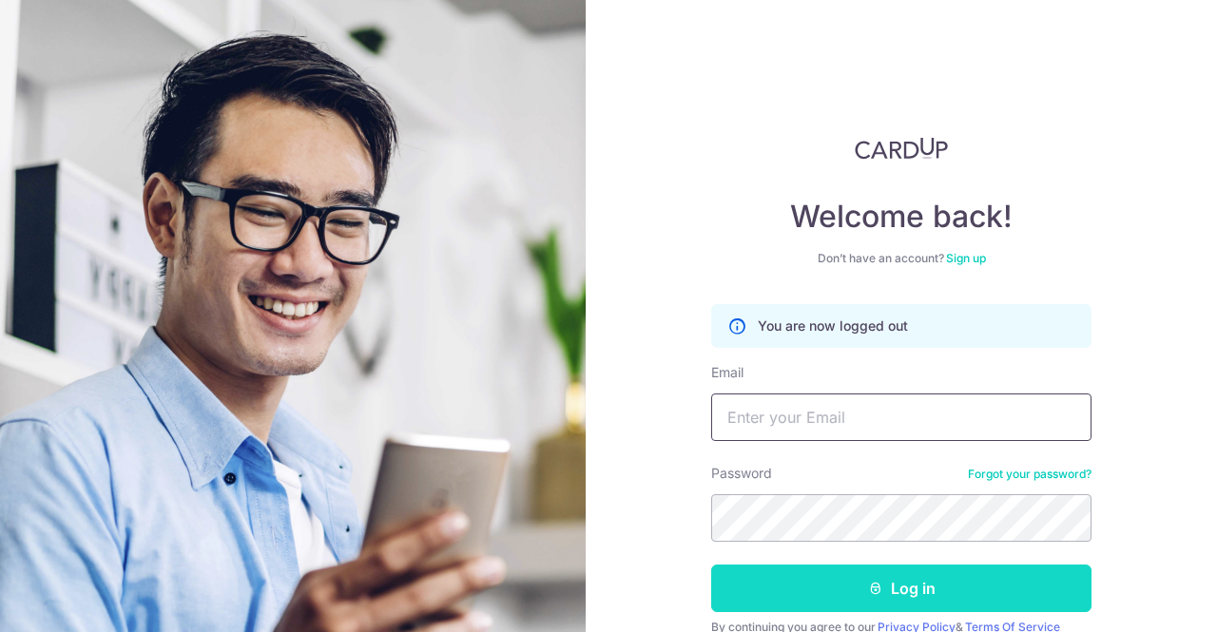
type input "[EMAIL_ADDRESS][DOMAIN_NAME]"
click at [839, 582] on button "Log in" at bounding box center [901, 589] width 380 height 48
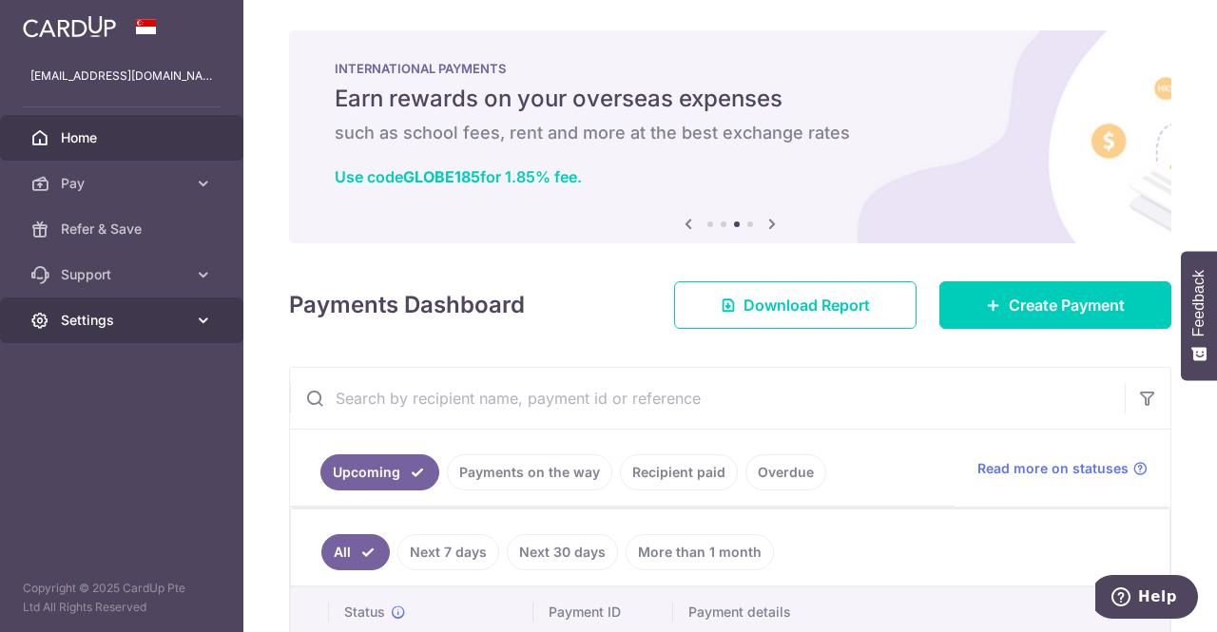
click at [182, 319] on span "Settings" at bounding box center [124, 320] width 126 height 19
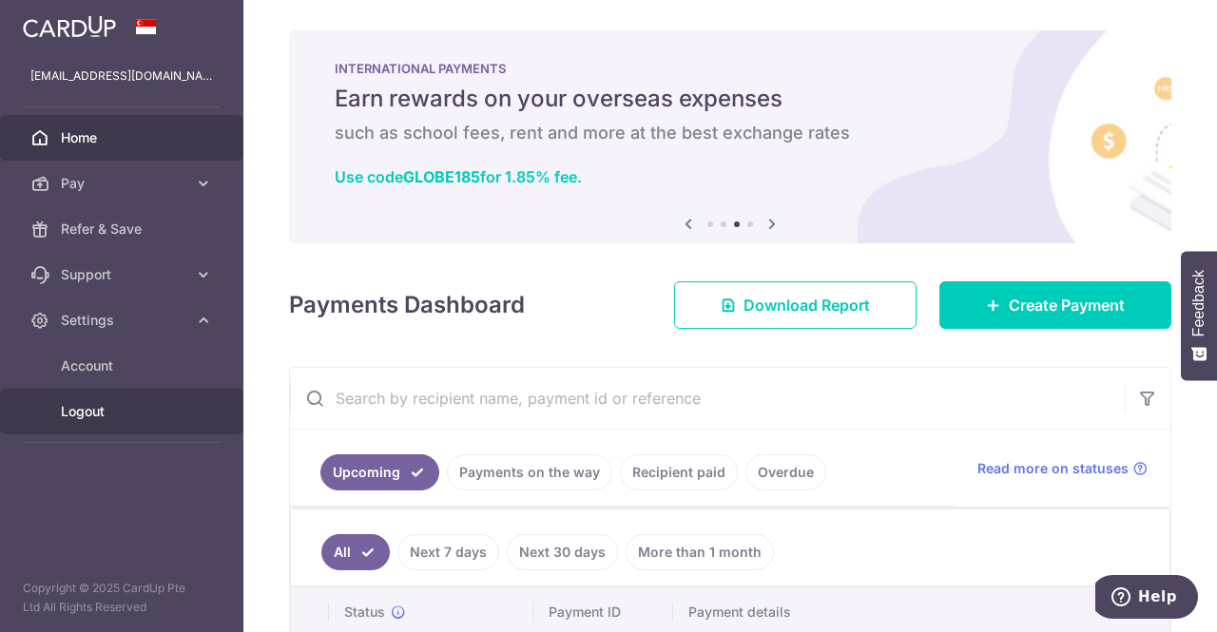
click at [105, 420] on span "Logout" at bounding box center [124, 411] width 126 height 19
